Goal: Check status

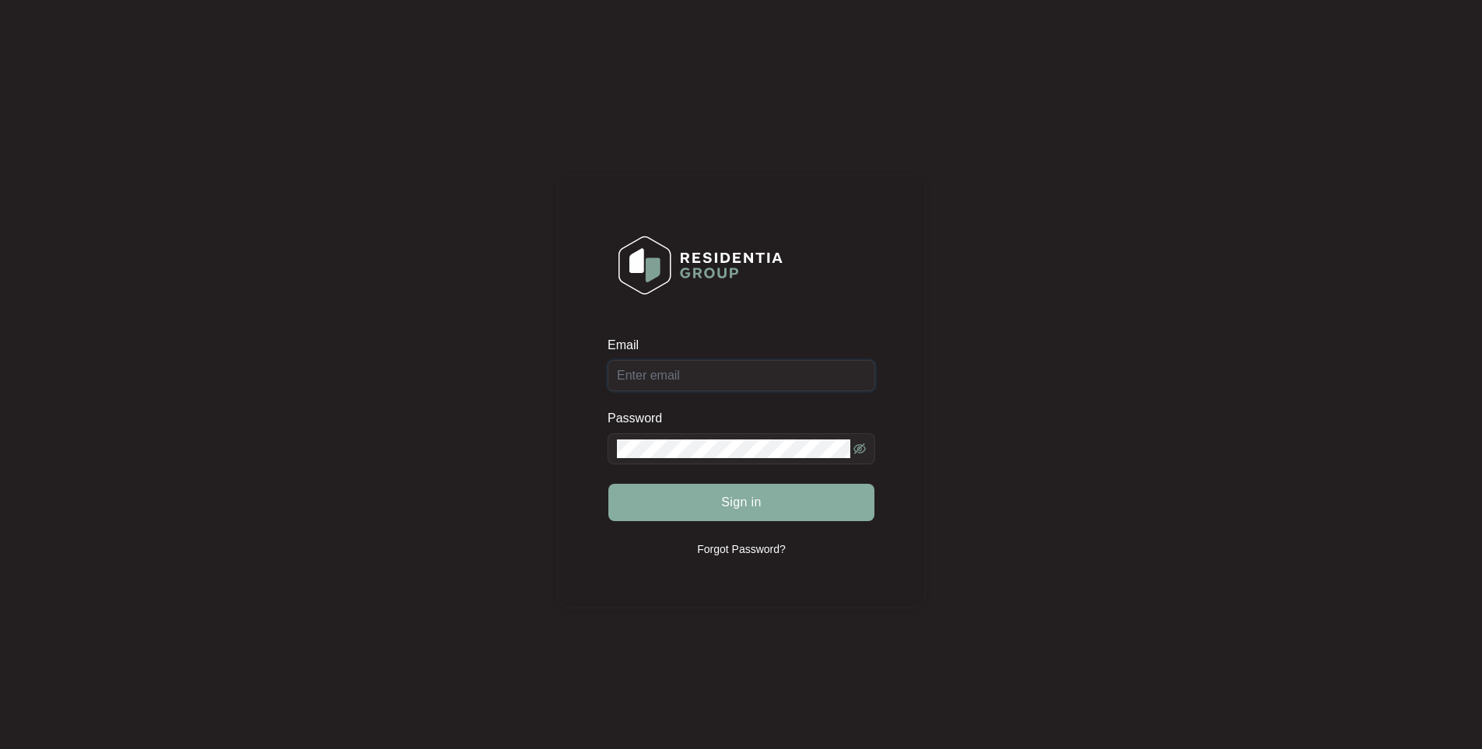
type input "[EMAIL_ADDRESS][DOMAIN_NAME]"
click at [732, 517] on button "Sign in" at bounding box center [741, 502] width 266 height 37
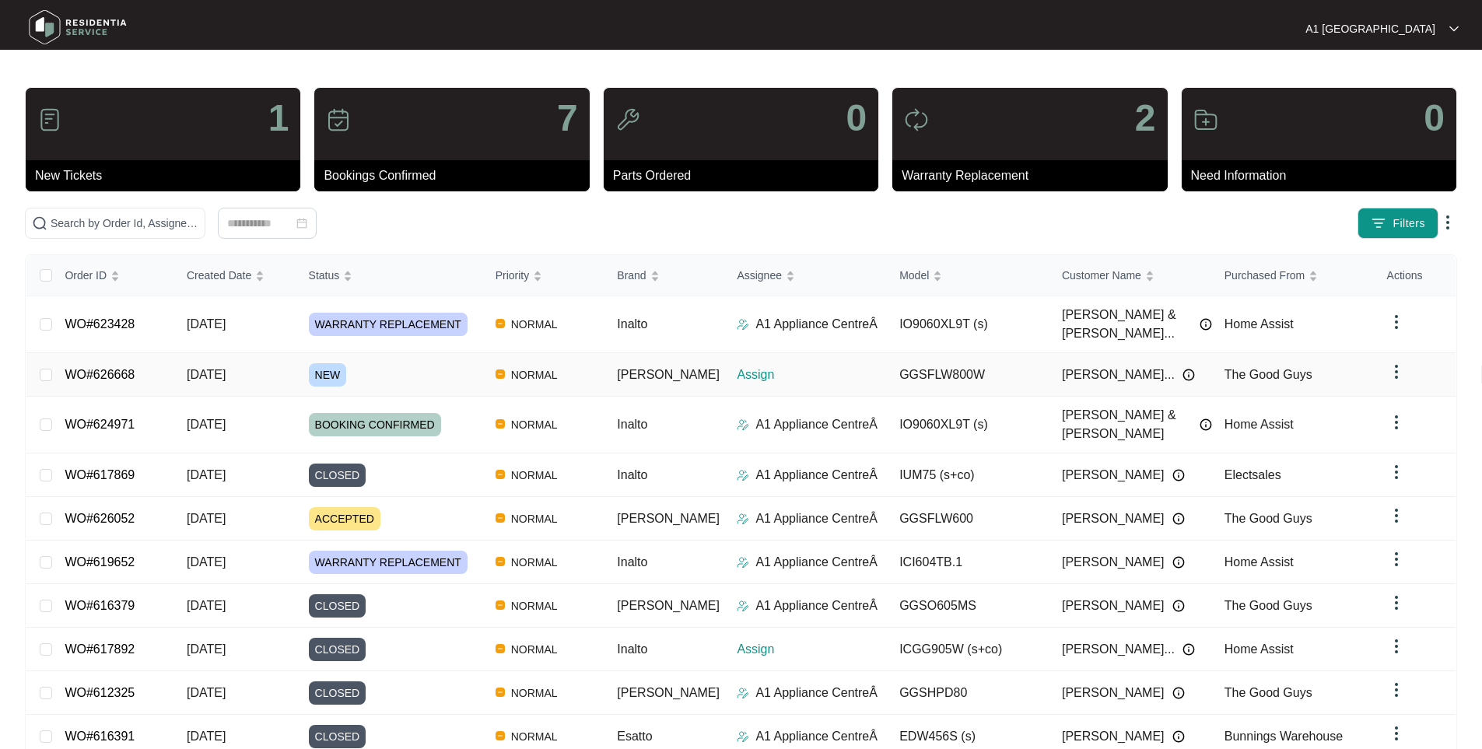
click at [114, 368] on link "WO#626668" at bounding box center [100, 374] width 70 height 13
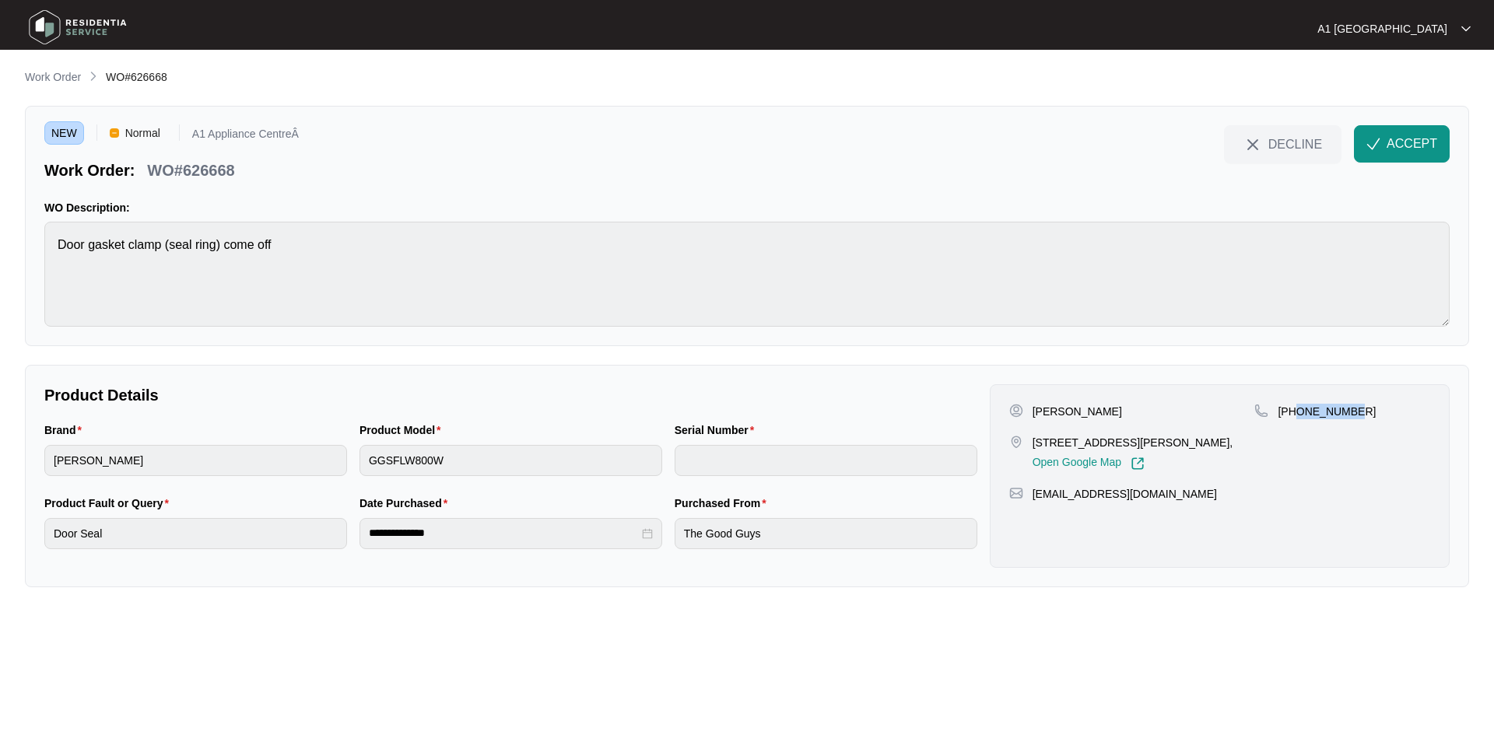
drag, startPoint x: 1366, startPoint y: 412, endPoint x: 1298, endPoint y: 412, distance: 67.7
click at [1298, 412] on div "[PHONE_NUMBER]" at bounding box center [1342, 412] width 176 height 16
drag, startPoint x: 1181, startPoint y: 492, endPoint x: 1091, endPoint y: 476, distance: 91.7
click at [1033, 495] on p "[EMAIL_ADDRESS][DOMAIN_NAME]" at bounding box center [1124, 494] width 184 height 16
copy p "[EMAIL_ADDRESS][DOMAIN_NAME]"
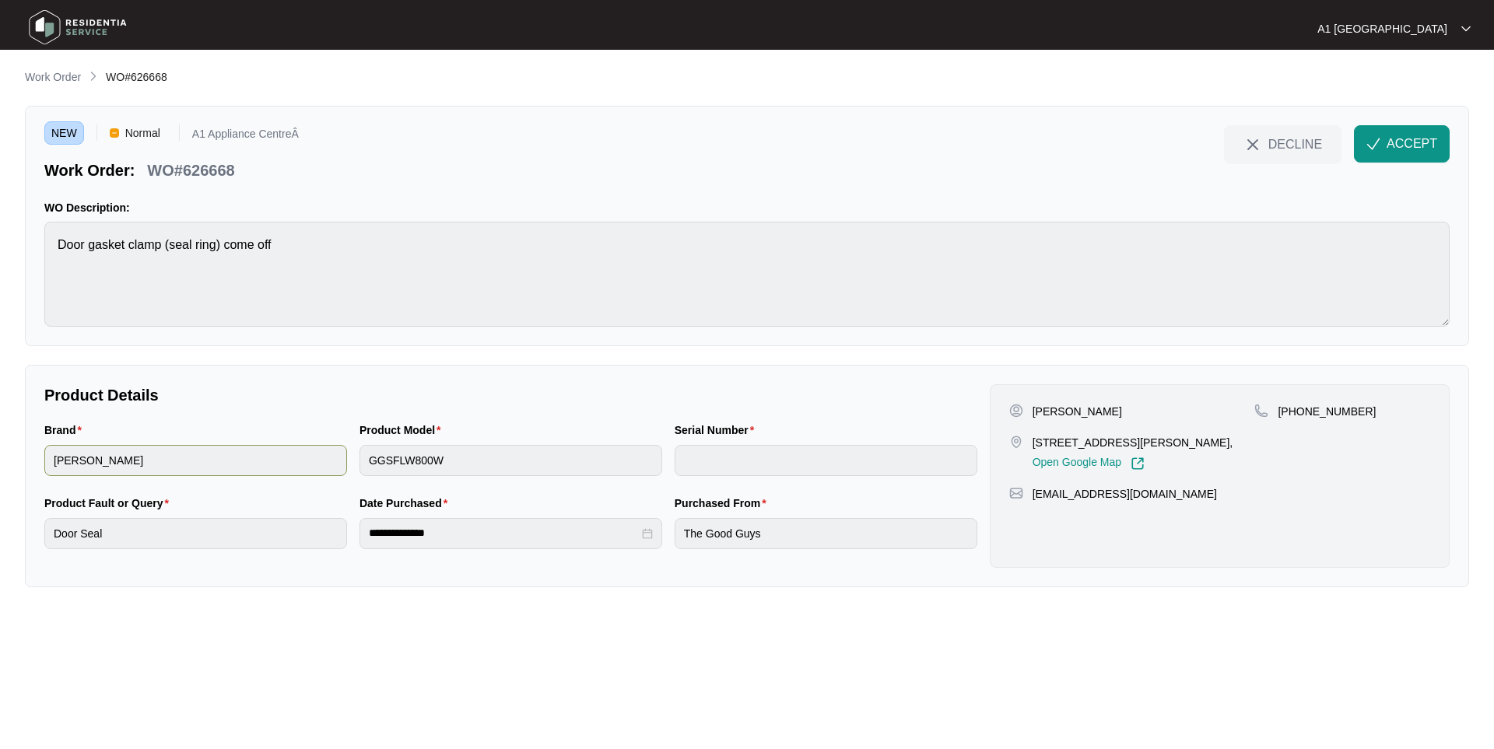
click at [336, 468] on div "Brand [PERSON_NAME] Product Model GGSFLW800W Serial Number" at bounding box center [510, 458] width 945 height 73
click at [308, 224] on div "NEW Normal A1 Appliance CentreÂ Work Order: WO#626668 DECLINE ACCEPT WO Descrip…" at bounding box center [747, 226] width 1444 height 240
